Goal: Task Accomplishment & Management: Use online tool/utility

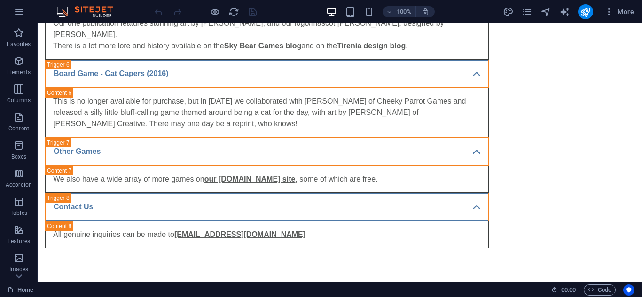
scroll to position [1274, 0]
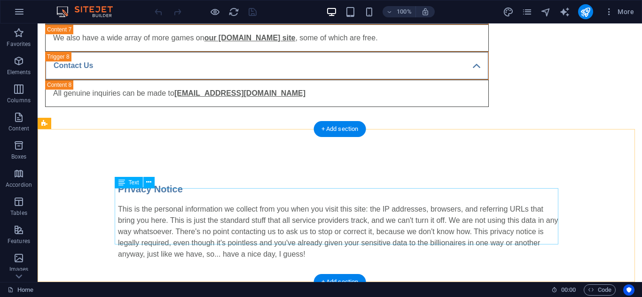
click at [239, 209] on div "This is the personal information we collect from you when you visit this site: …" at bounding box center [340, 232] width 444 height 56
click at [75, 219] on div "Privacy Notice This is the personal information we collect from you when you vi…" at bounding box center [340, 221] width 604 height 153
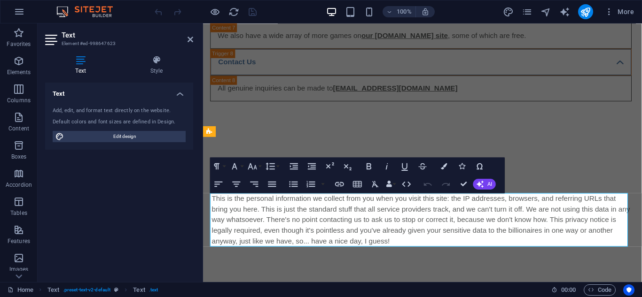
click at [241, 219] on p "This is the personal information we collect from you when you visit this site: …" at bounding box center [434, 230] width 444 height 56
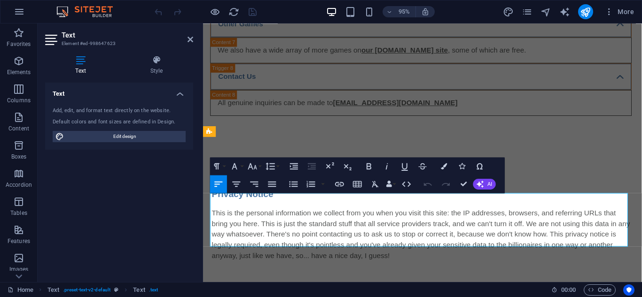
click at [241, 219] on p "This is the personal information we collect from you when you visit this site: …" at bounding box center [434, 246] width 444 height 56
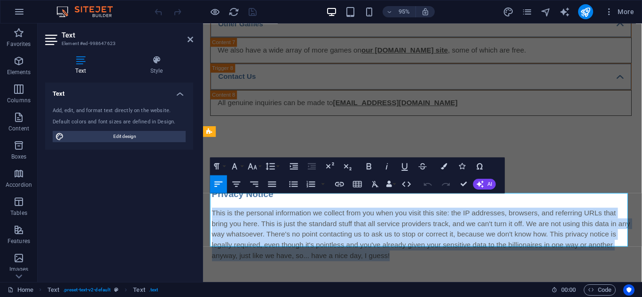
scroll to position [1174, 0]
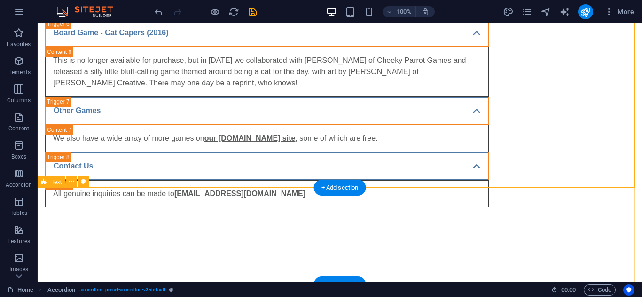
scroll to position [1215, 0]
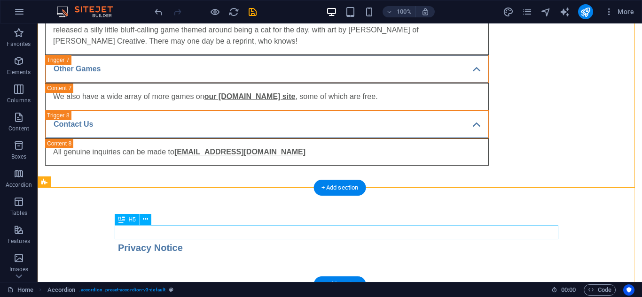
click at [127, 241] on div "Privacy Notice" at bounding box center [340, 248] width 444 height 14
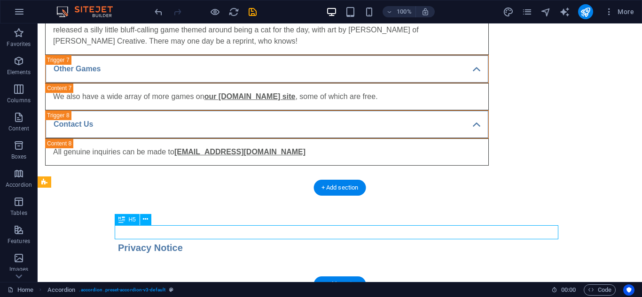
click at [127, 241] on div "Privacy Notice" at bounding box center [340, 248] width 444 height 14
click at [127, 233] on div "H3 Accordion Image Text Text H5 + Add section + Add section" at bounding box center [340, 152] width 604 height 259
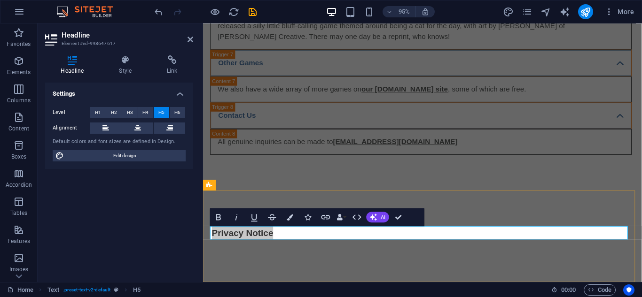
scroll to position [1162, 0]
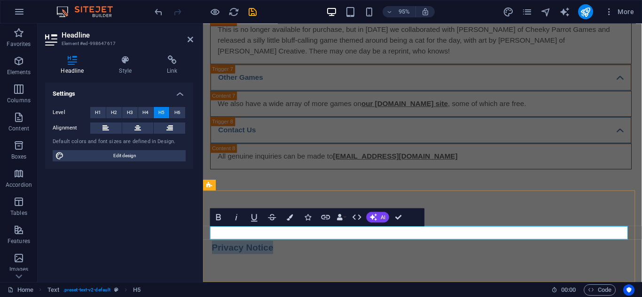
click at [251, 252] on h5 "Privacy Notice" at bounding box center [434, 259] width 444 height 14
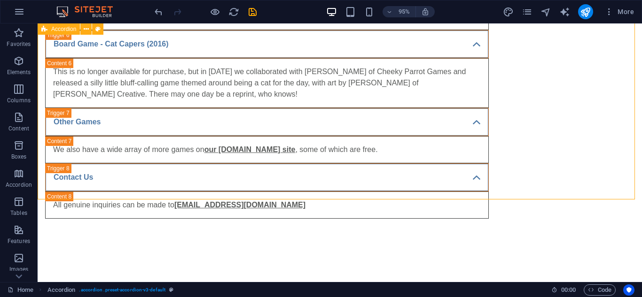
scroll to position [1204, 0]
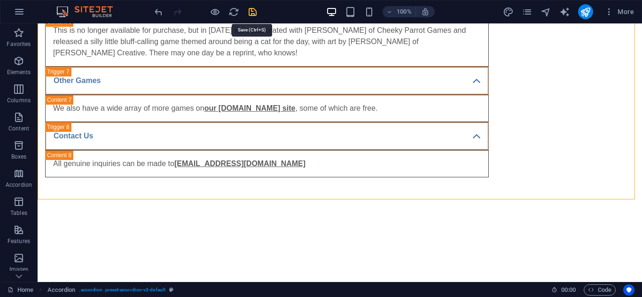
click at [254, 13] on icon "save" at bounding box center [252, 12] width 11 height 11
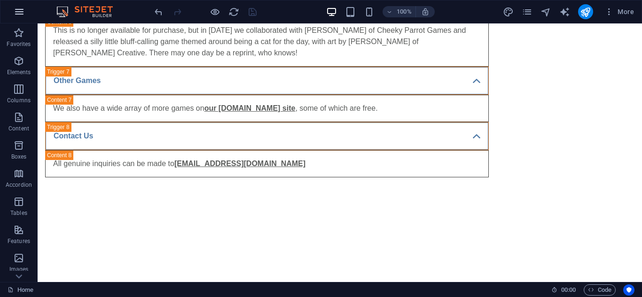
click at [24, 13] on icon "button" at bounding box center [19, 11] width 11 height 11
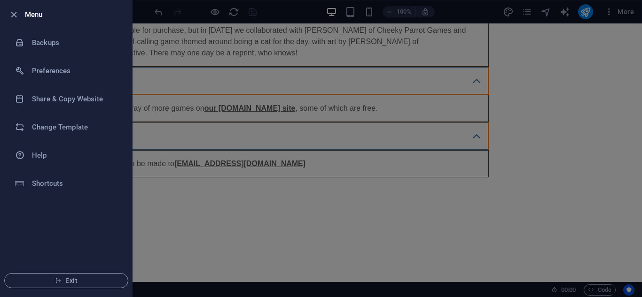
click at [177, 195] on div at bounding box center [321, 148] width 642 height 297
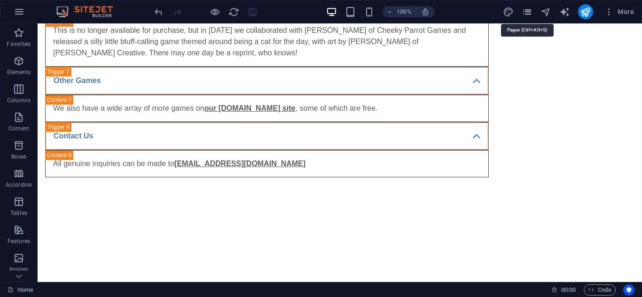
click at [529, 14] on icon "pages" at bounding box center [527, 12] width 11 height 11
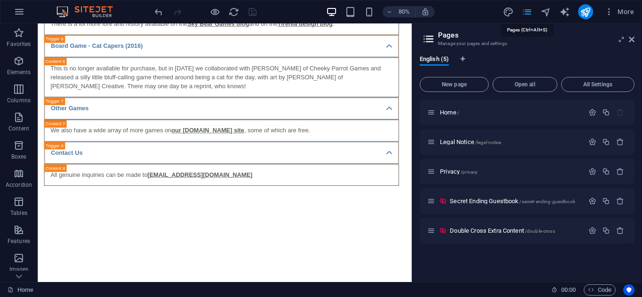
scroll to position [1098, 0]
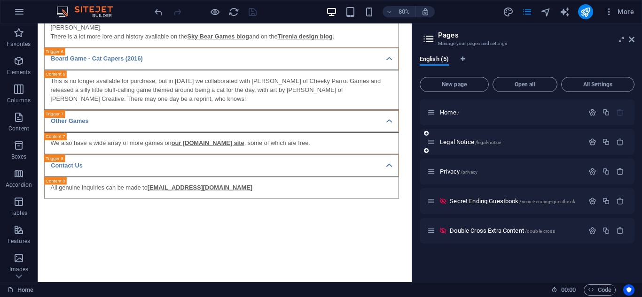
click at [527, 152] on div "Legal Notice /legal-notice" at bounding box center [527, 142] width 215 height 26
click at [520, 143] on p "Legal Notice /legal-notice" at bounding box center [510, 142] width 141 height 6
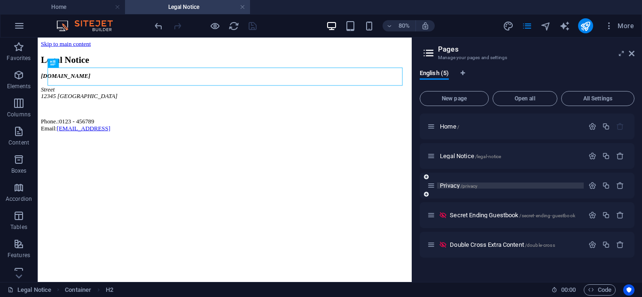
scroll to position [0, 0]
click at [491, 187] on p "Privacy /privacy" at bounding box center [510, 186] width 141 height 6
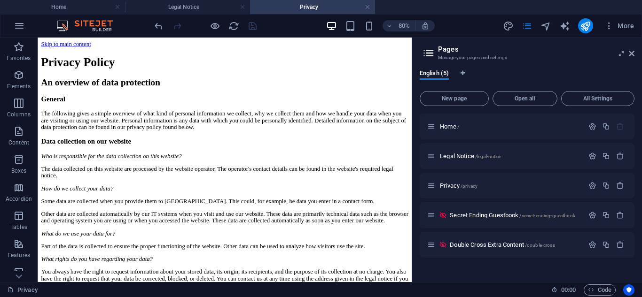
click at [548, 54] on h3 "Manage your pages and settings" at bounding box center [527, 58] width 178 height 8
click at [583, 33] on div at bounding box center [585, 25] width 15 height 15
